Goal: Information Seeking & Learning: Learn about a topic

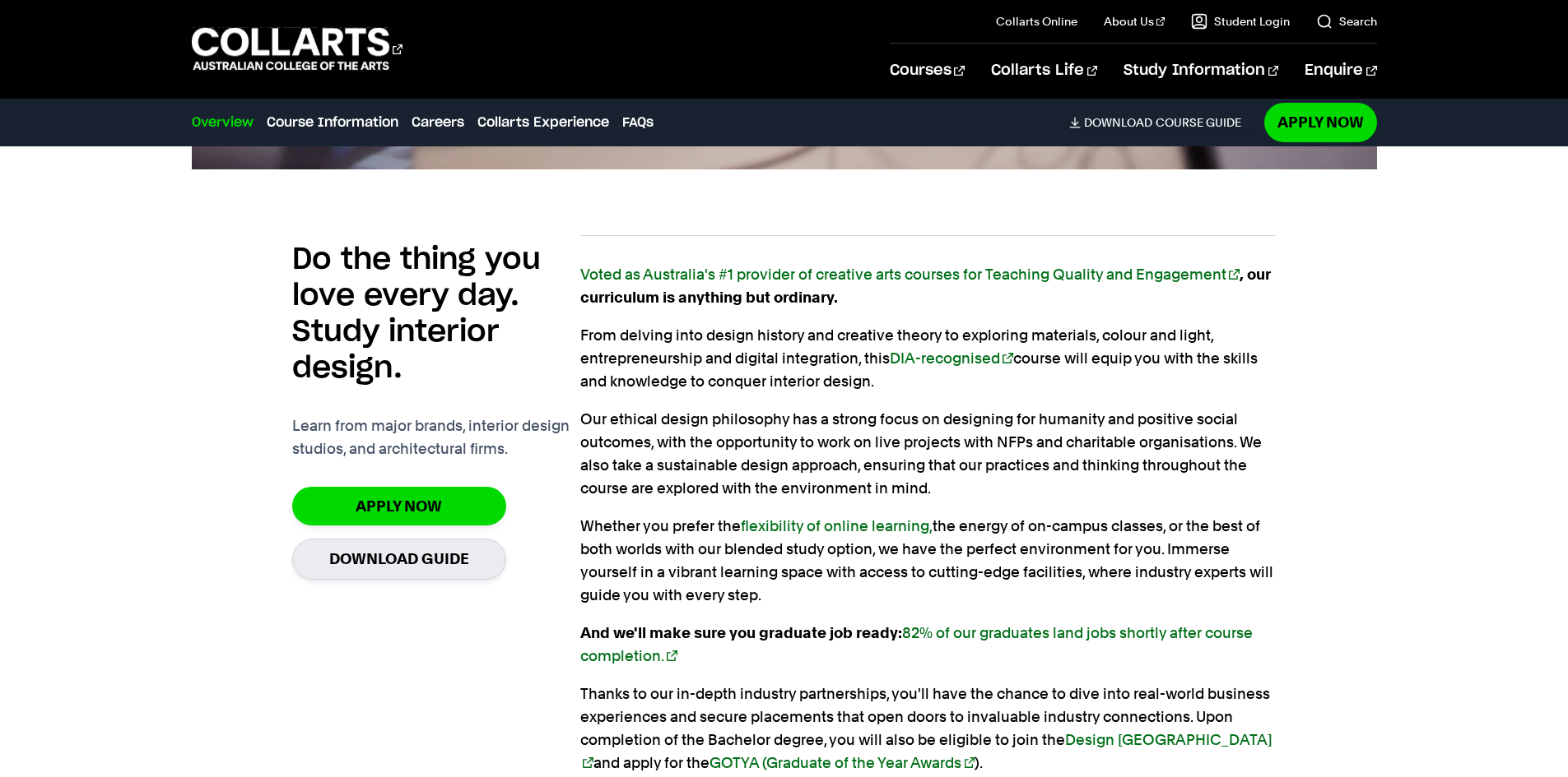
scroll to position [1316, 0]
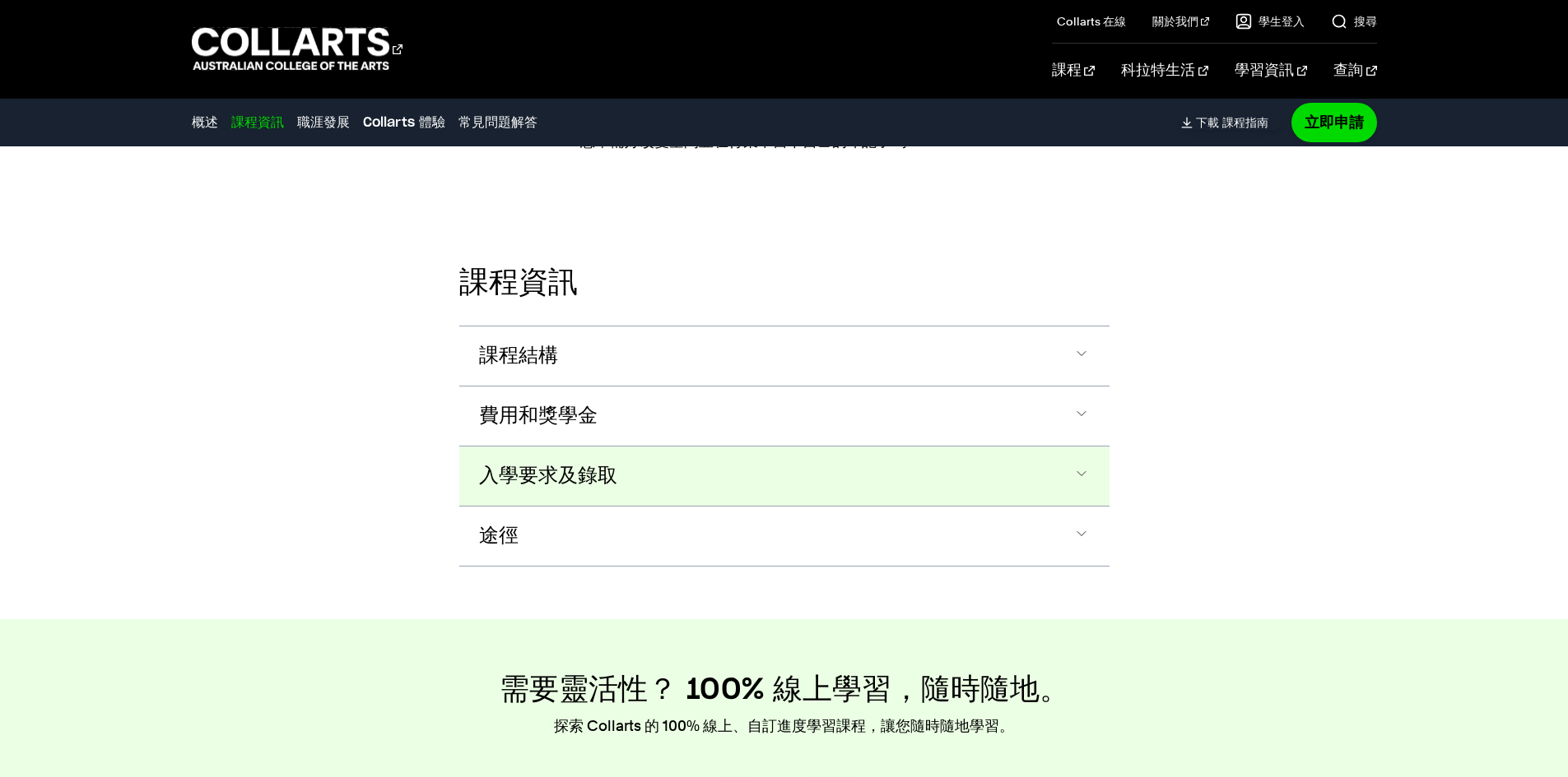
click at [650, 469] on button "入學要求及錄取" at bounding box center [784, 476] width 650 height 59
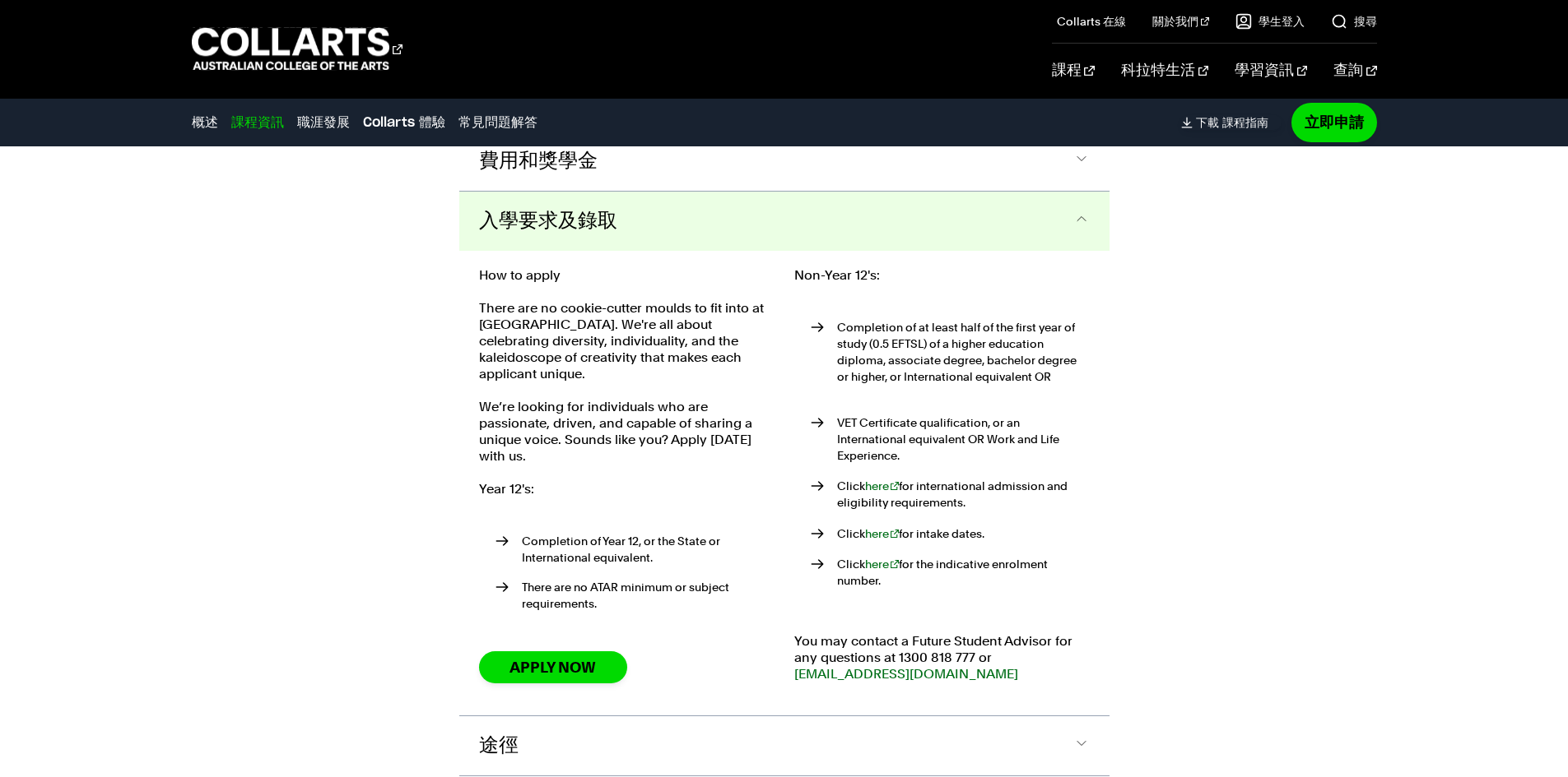
scroll to position [1845, 0]
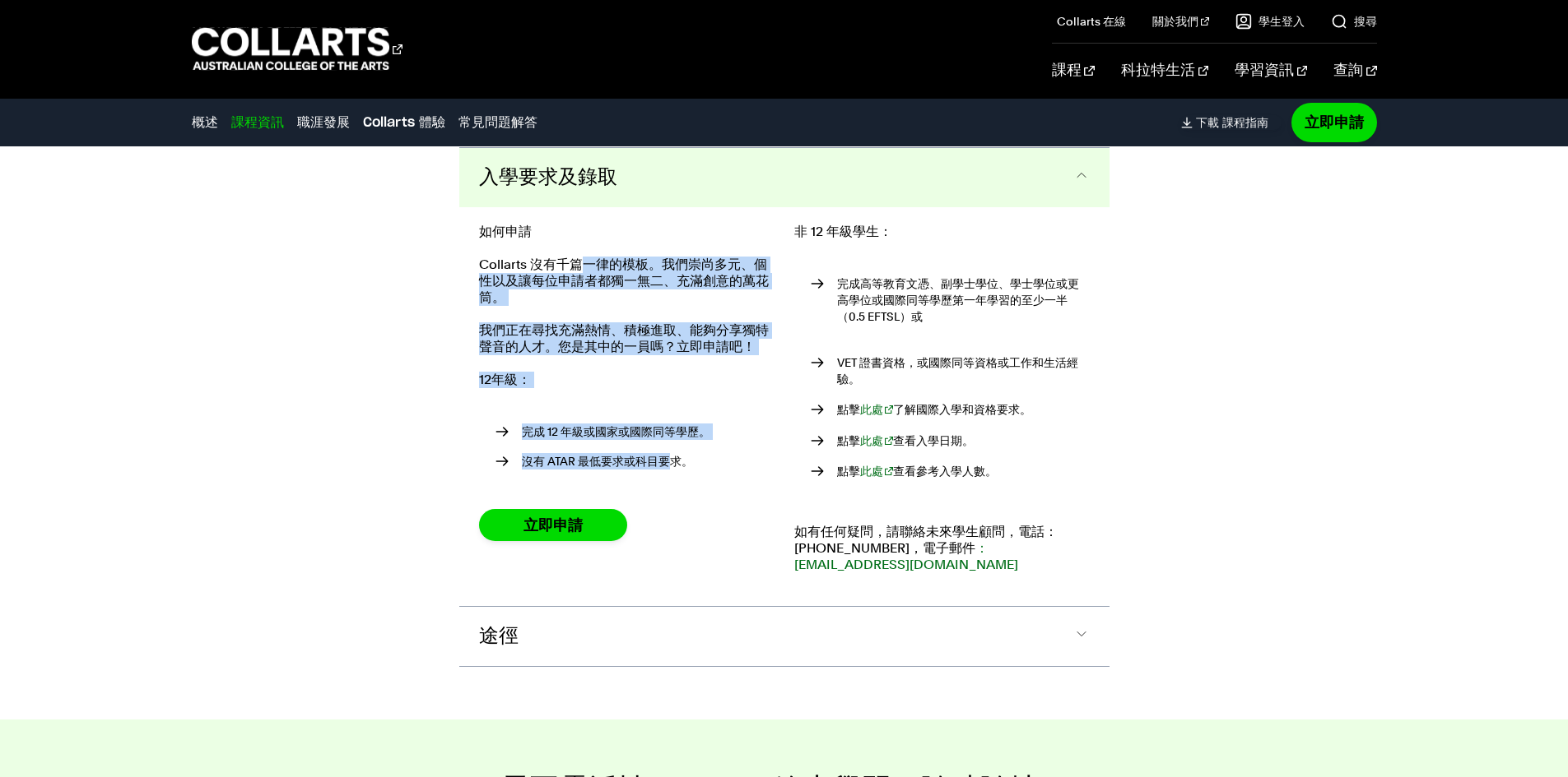
drag, startPoint x: 578, startPoint y: 266, endPoint x: 672, endPoint y: 451, distance: 207.5
click at [672, 451] on div "如何申請 Collarts 沒有千篇一律的模板。我們崇尚多元、個性以及讓每位申請者都獨一無二、充滿創意的萬花筒。 我們正在尋找充滿熱情、積極進取、能夠分享獨特…" at bounding box center [627, 407] width 296 height 366
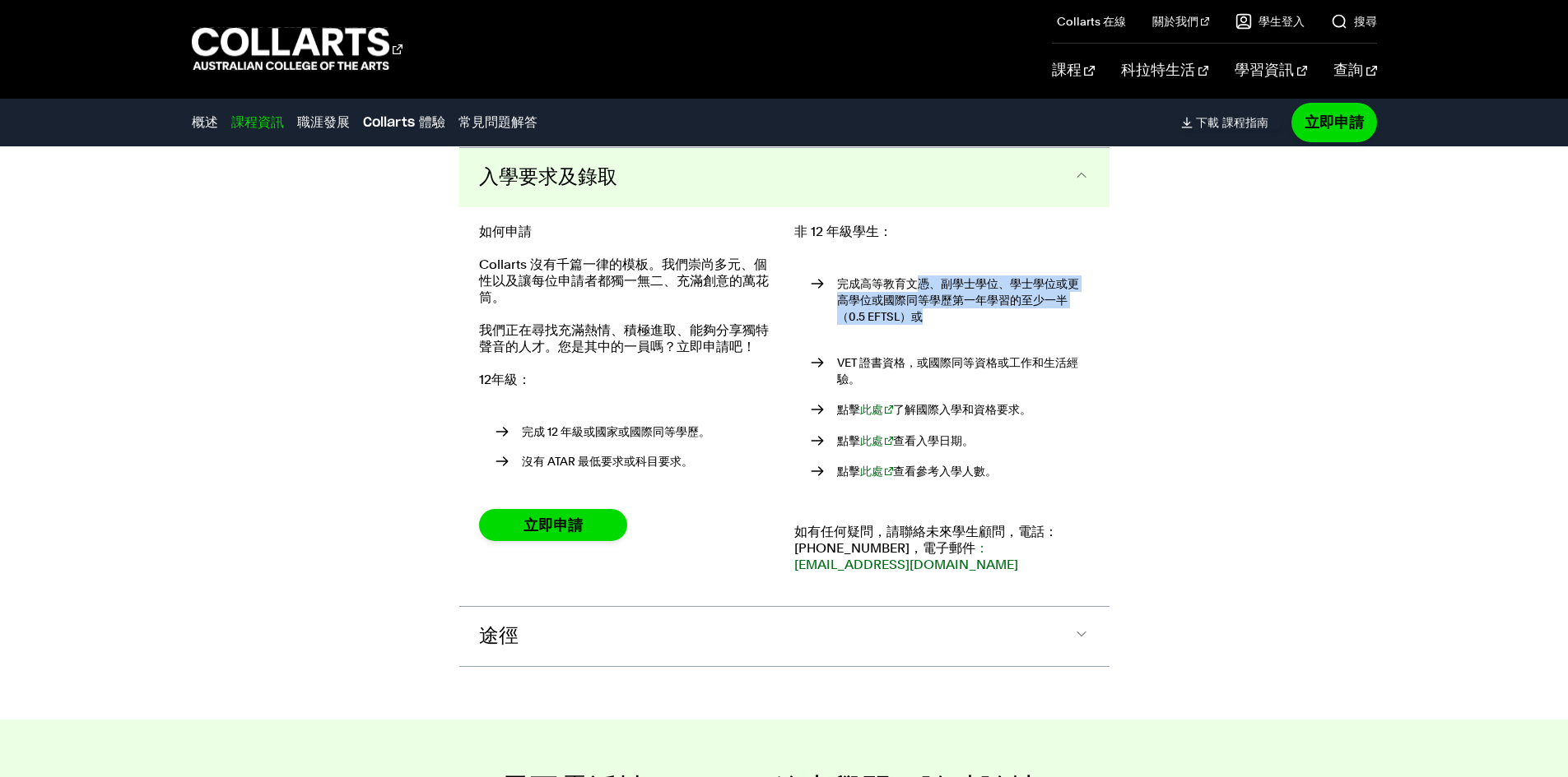
drag, startPoint x: 913, startPoint y: 278, endPoint x: 943, endPoint y: 315, distance: 47.6
click at [941, 315] on li "完成高等教育文憑、副學士學位、學士學位或更高學位或國際同等學歷第一年學習的至少一半（0.5 EFTSL）或" at bounding box center [950, 308] width 279 height 65
click at [988, 328] on li "完成高等教育文憑、副學士學位、學士學位或更高學位或國際同等學歷第一年學習的至少一半（0.5 EFTSL）或" at bounding box center [950, 308] width 279 height 65
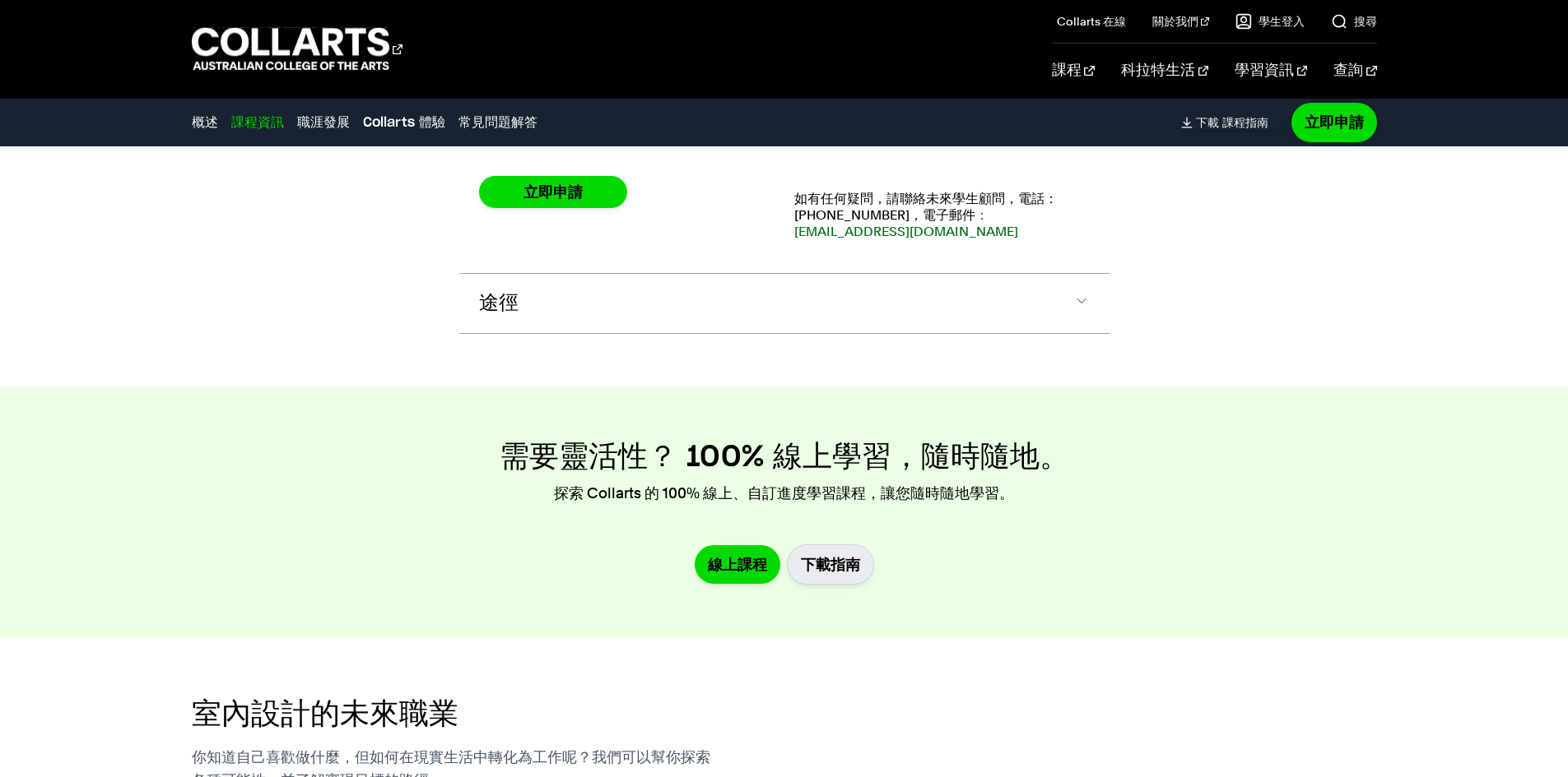
scroll to position [1927, 0]
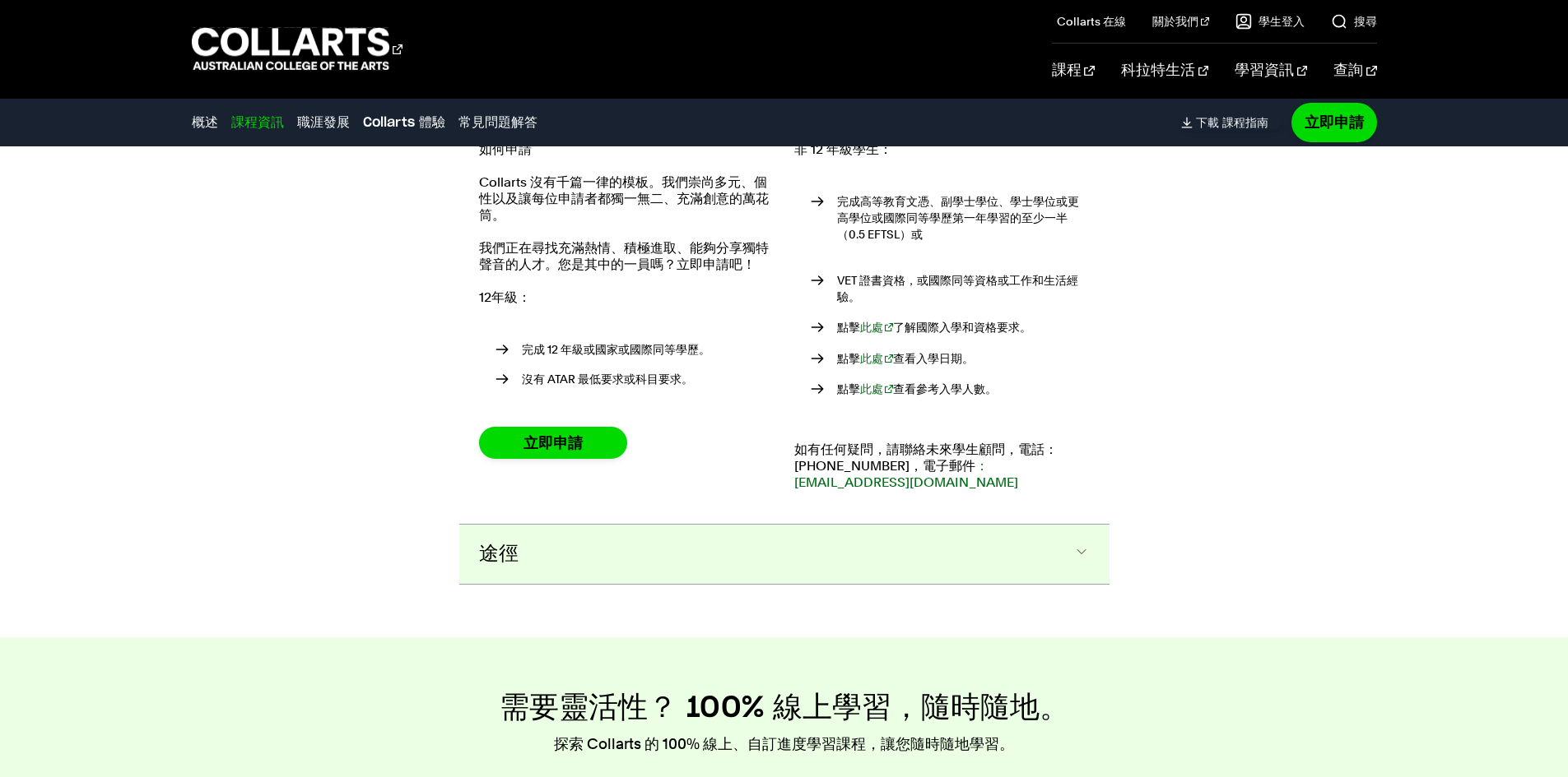
click at [680, 510] on div "課程結構 Bachelor of Arts (Interior Design) The Bachelor degree can be completed in…" at bounding box center [784, 264] width 650 height 640
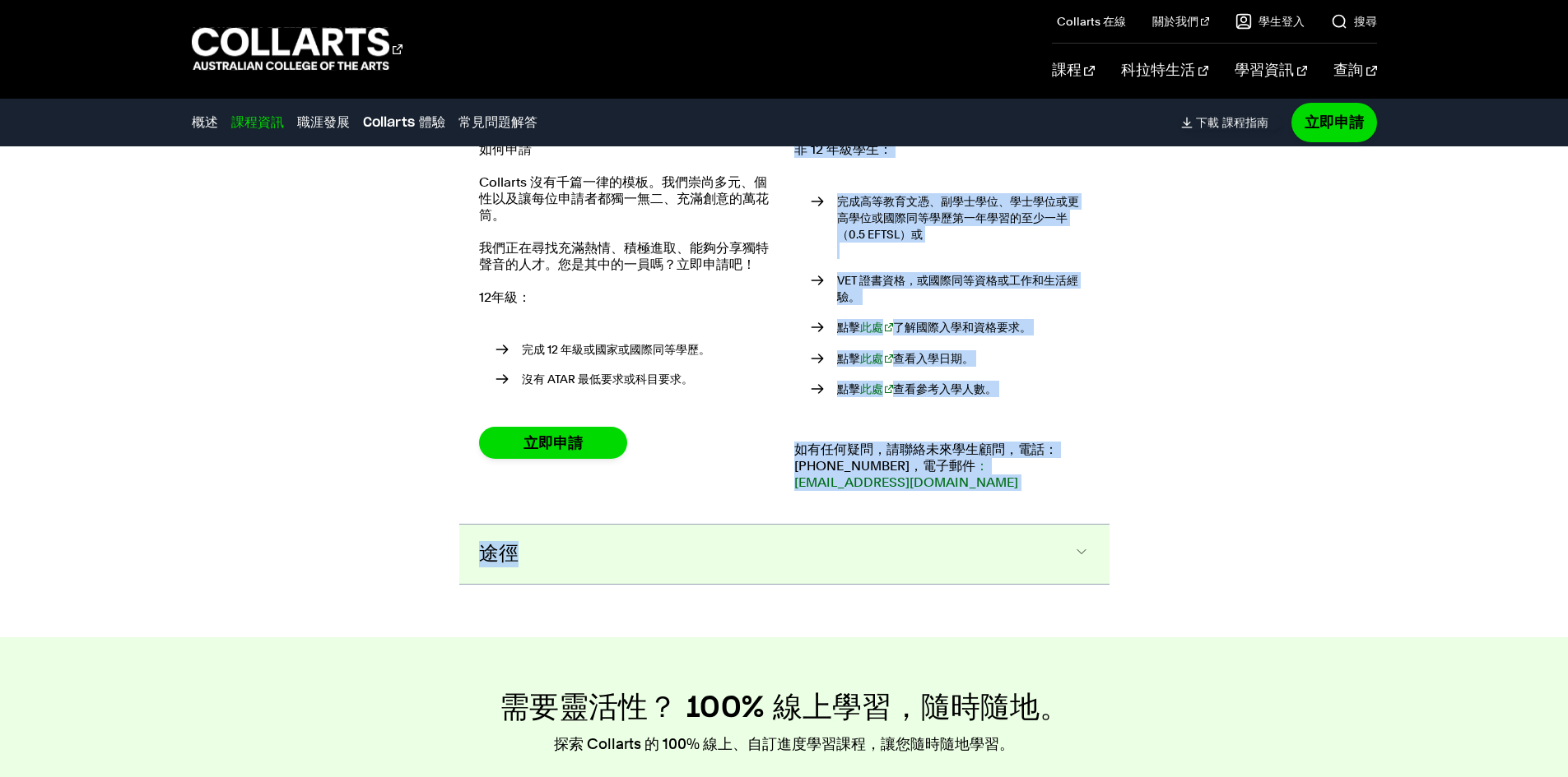
click at [679, 525] on button "途徑" at bounding box center [784, 554] width 650 height 59
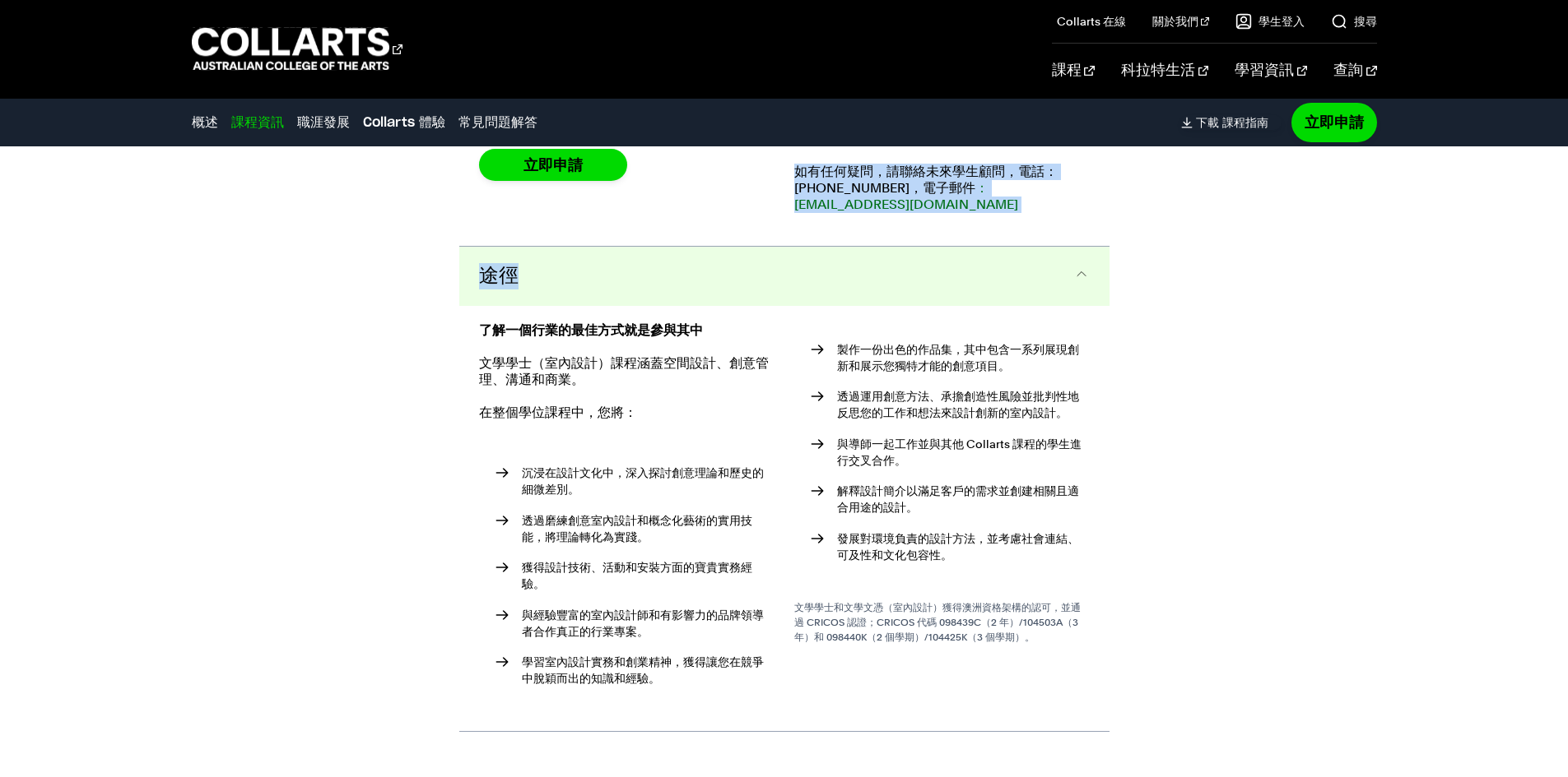
scroll to position [2287, 0]
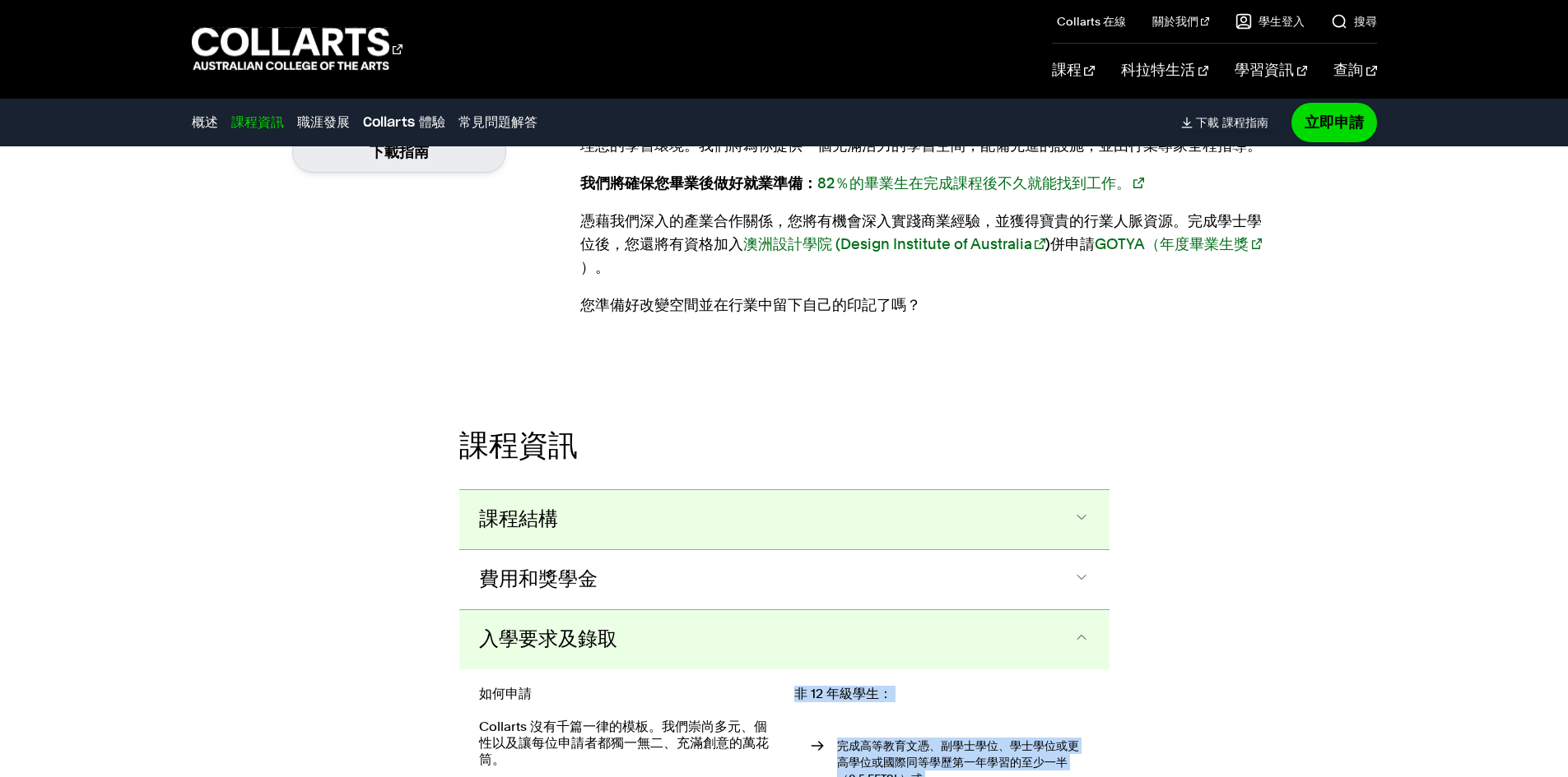
click at [682, 501] on button "課程結構" at bounding box center [784, 519] width 650 height 59
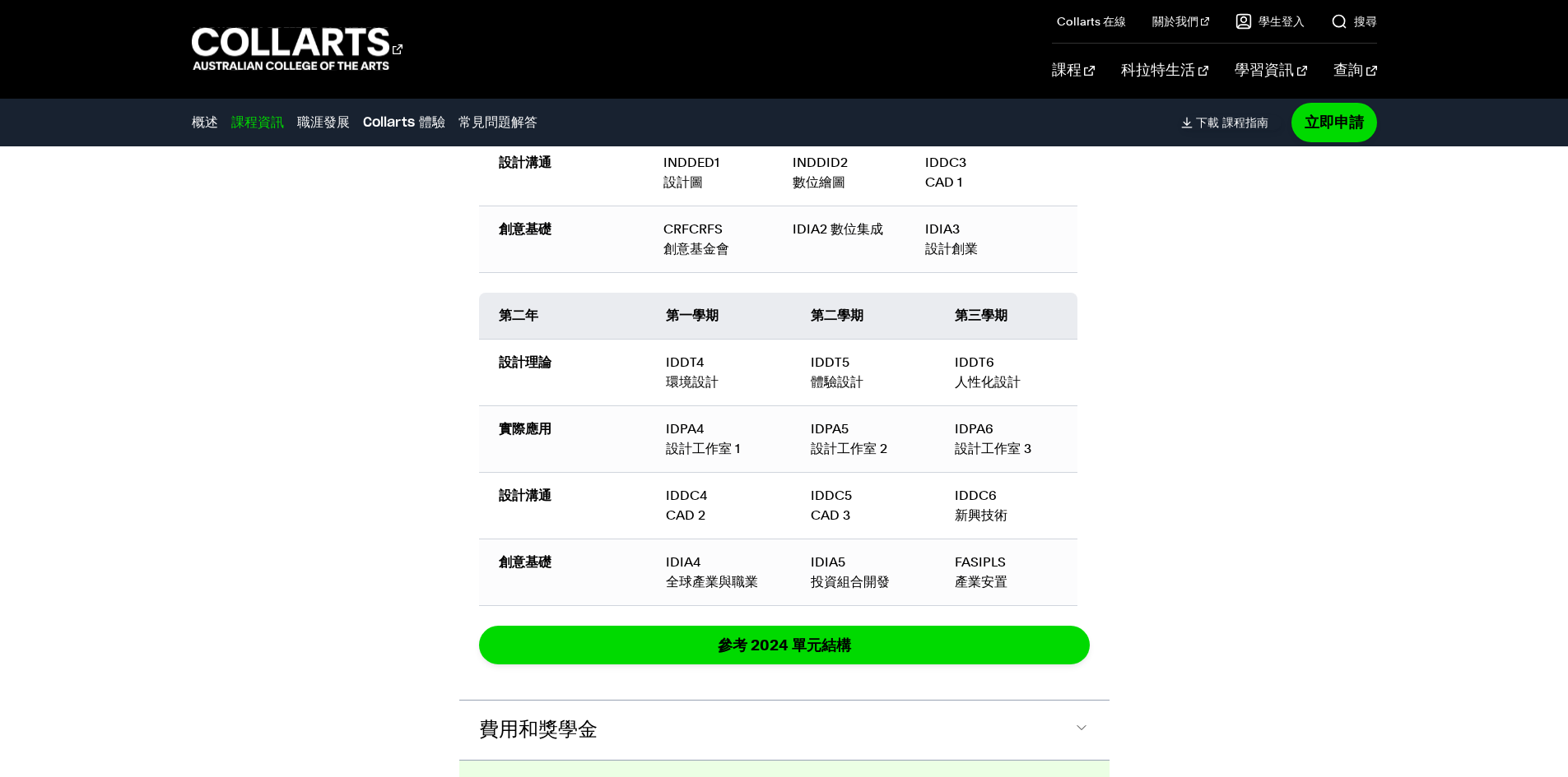
scroll to position [2465, 0]
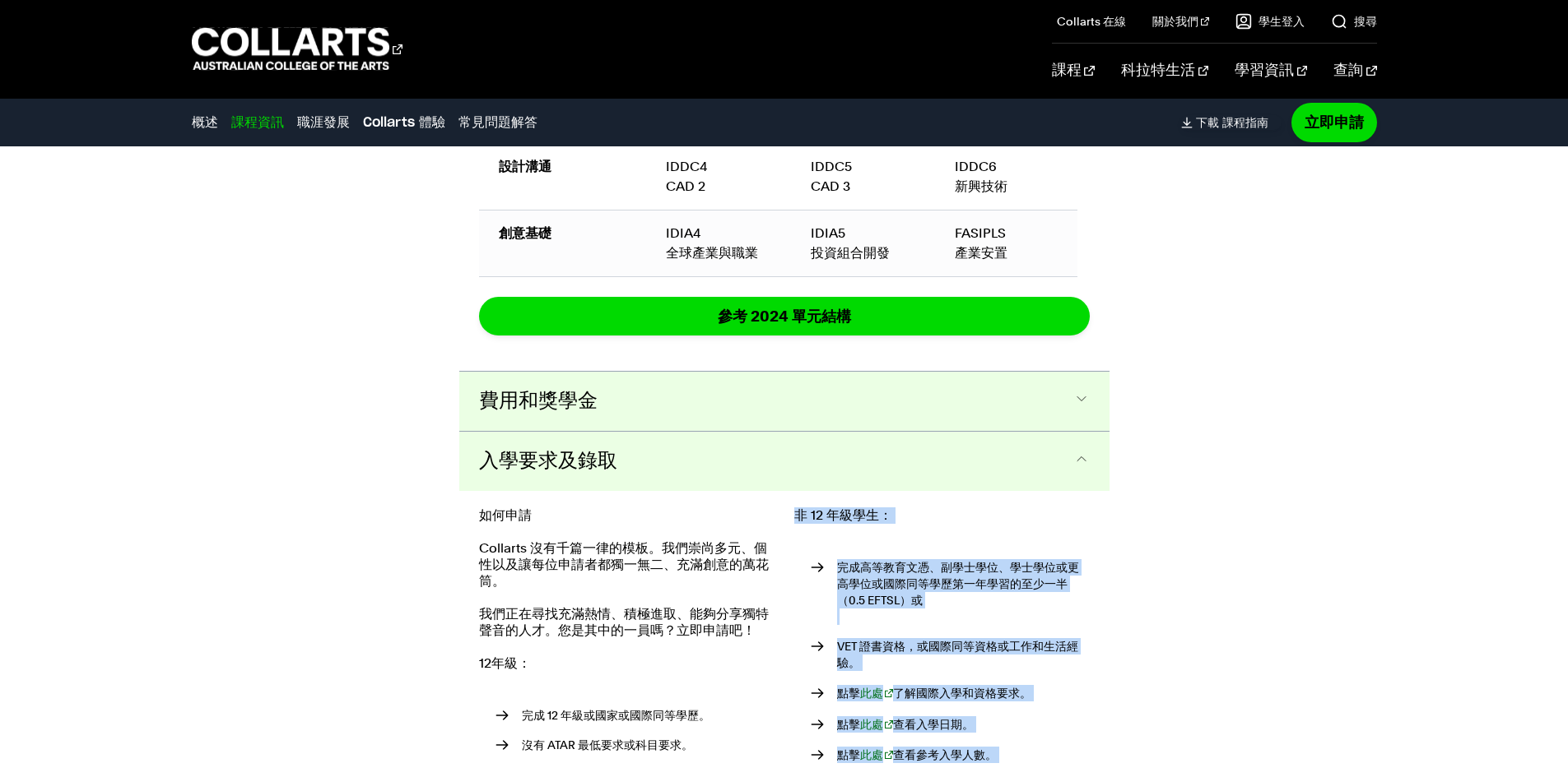
click at [745, 412] on button "費用和獎學金" at bounding box center [784, 401] width 650 height 59
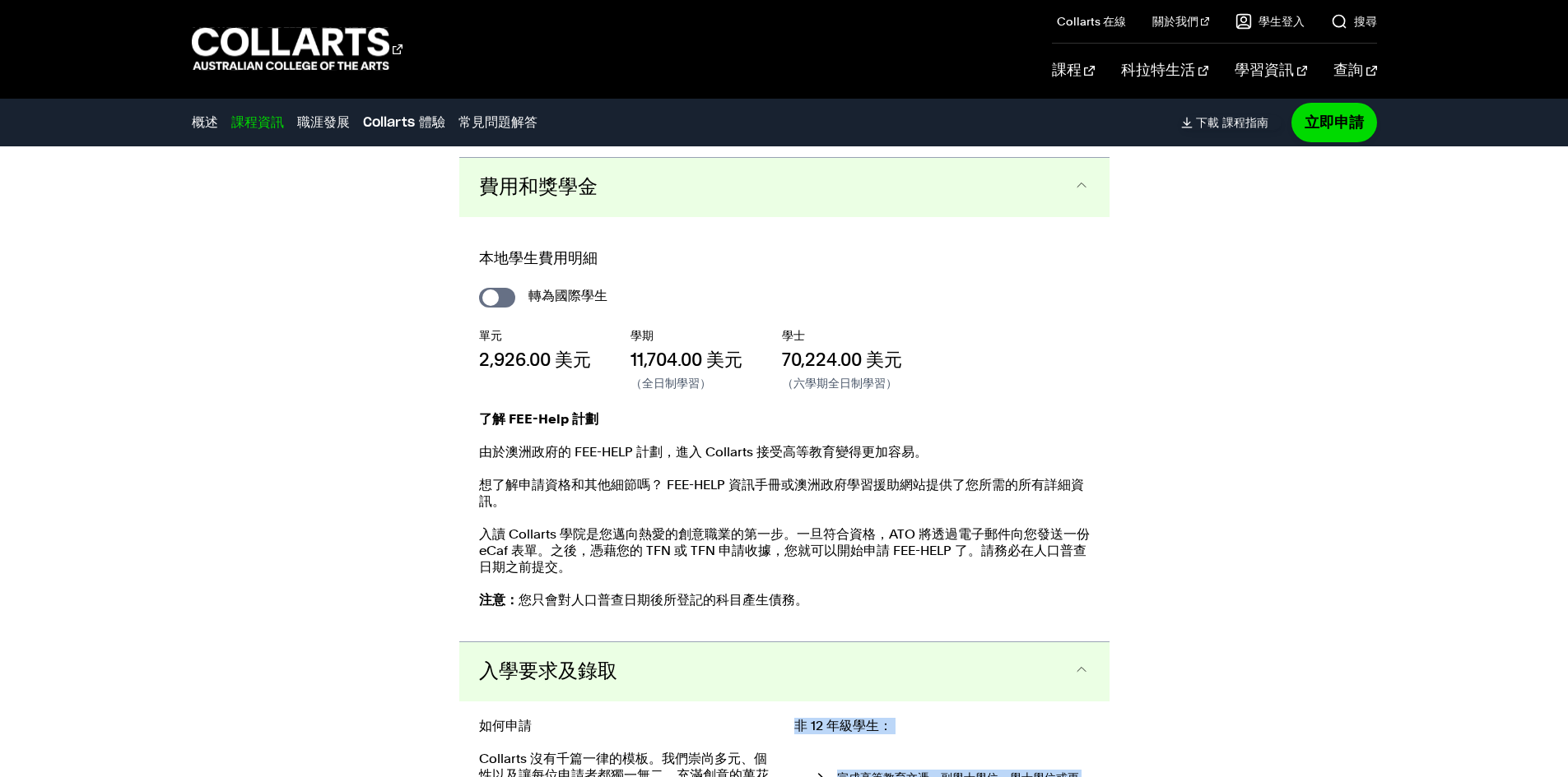
scroll to position [2689, 0]
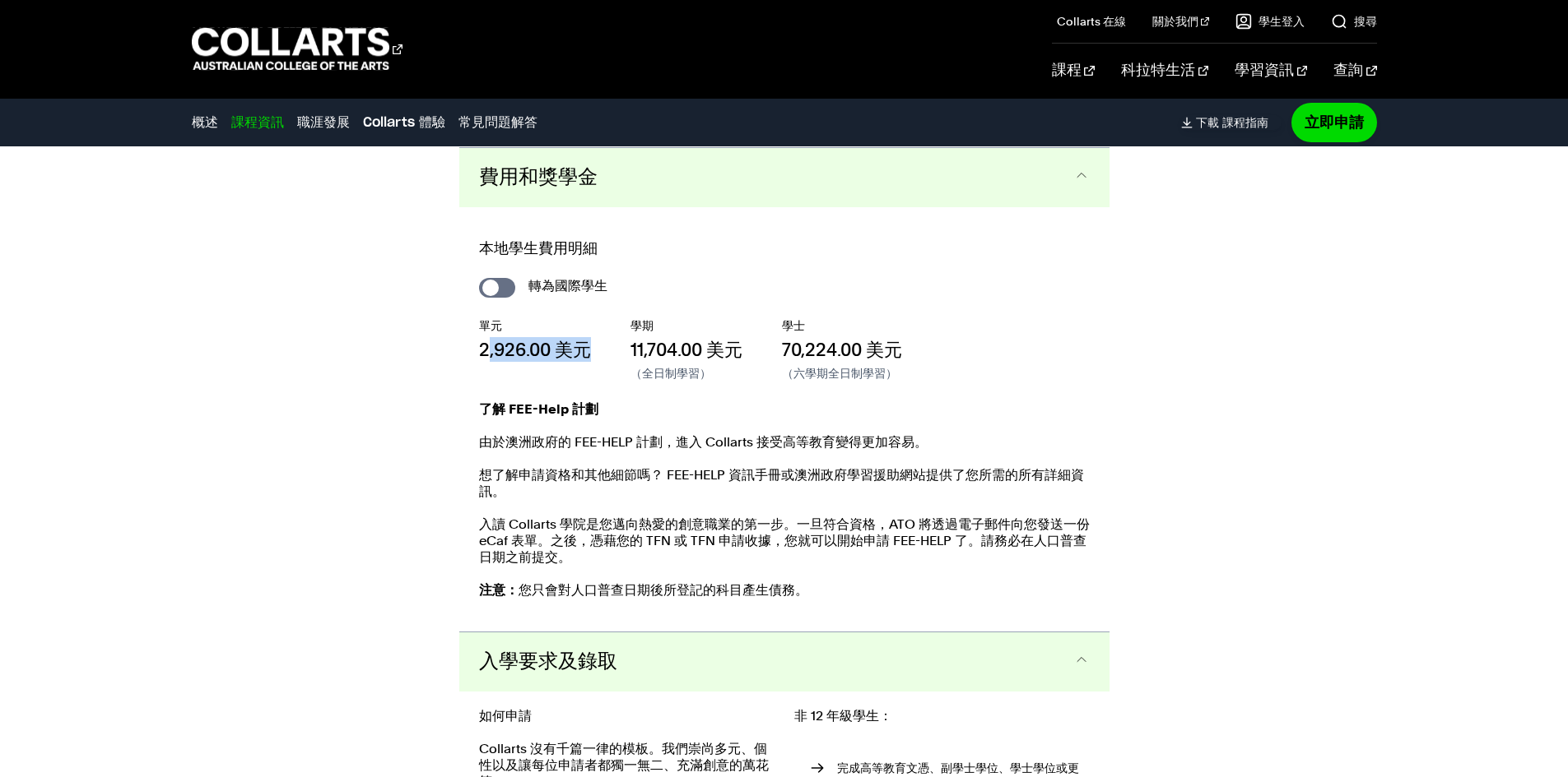
drag, startPoint x: 490, startPoint y: 351, endPoint x: 607, endPoint y: 359, distance: 117.3
click at [603, 359] on div "單元 2,926.00 美元 學期 11,704.00 美元 （全日制學習） 學士 70,224.00 美元 （六學期全日制學習）" at bounding box center [784, 350] width 611 height 64
click at [780, 359] on div "單元 2,926.00 美元 學期 11,704.00 美元 （全日制學習） 學士 70,224.00 美元 （六學期全日制學習）" at bounding box center [784, 350] width 611 height 64
drag, startPoint x: 641, startPoint y: 346, endPoint x: 658, endPoint y: 364, distance: 24.8
click at [658, 348] on font "11,704.00 美元" at bounding box center [686, 350] width 112 height 22
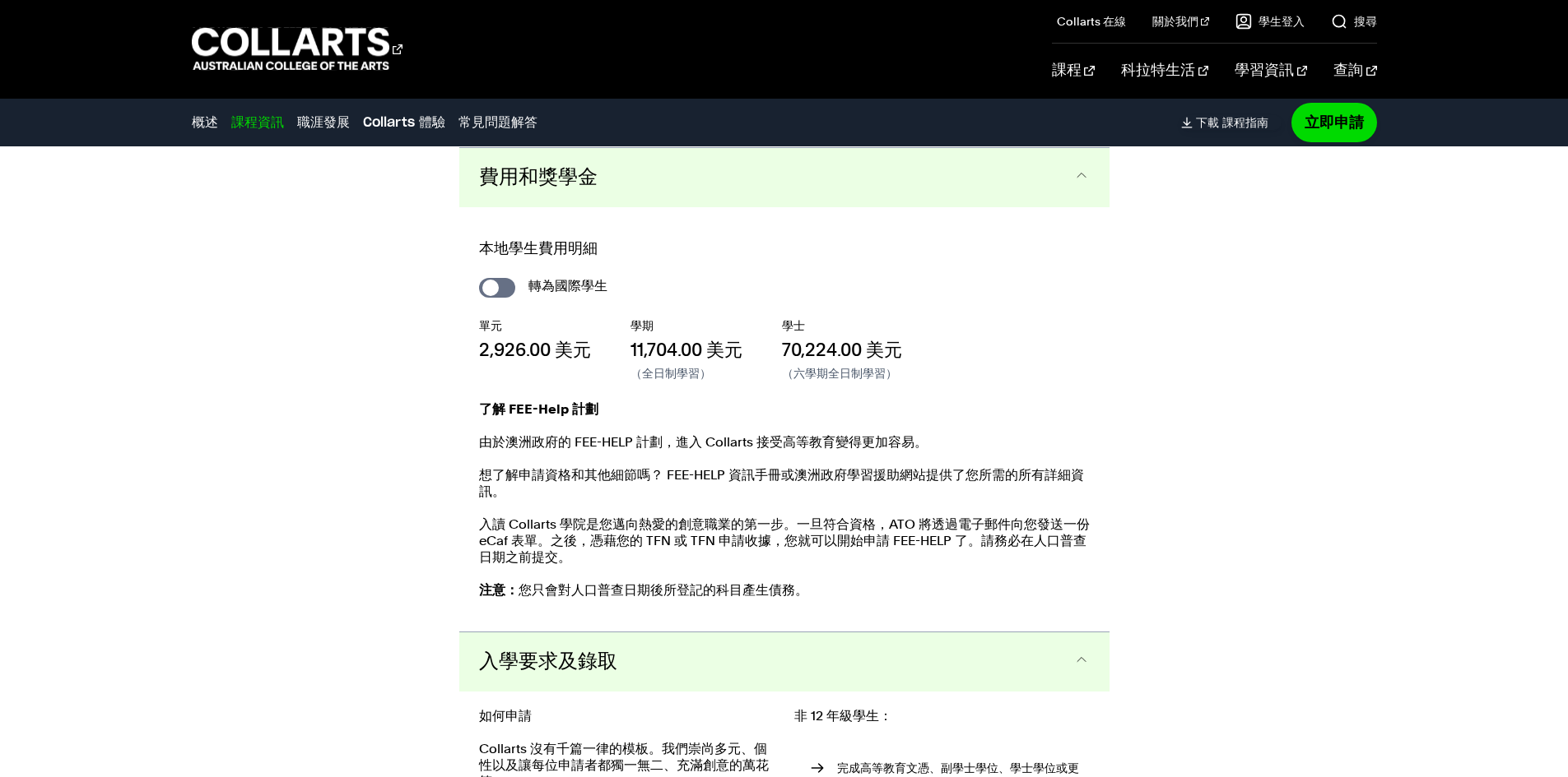
click at [638, 425] on div "了解 FEE-Help 計劃 由於澳洲政府的 FEE-HELP 計劃，進入 Collarts 接受高等教育變得更加容易。 想了解申請資格和其他細節嗎？ FEE…" at bounding box center [784, 509] width 611 height 214
drag, startPoint x: 581, startPoint y: 443, endPoint x: 600, endPoint y: 445, distance: 19.1
click at [598, 445] on font "由於澳洲政府的 FEE-HELP 計劃，進入 Collarts 接受高等教育變得更加容易。" at bounding box center [702, 442] width 448 height 15
click at [623, 463] on div "了解 FEE-Help 計劃 由於澳洲政府的 FEE-HELP 計劃，進入 Collarts 接受高等教育變得更加容易。 想了解申請資格和其他細節嗎？ FEE…" at bounding box center [784, 509] width 611 height 214
